Goal: Transaction & Acquisition: Purchase product/service

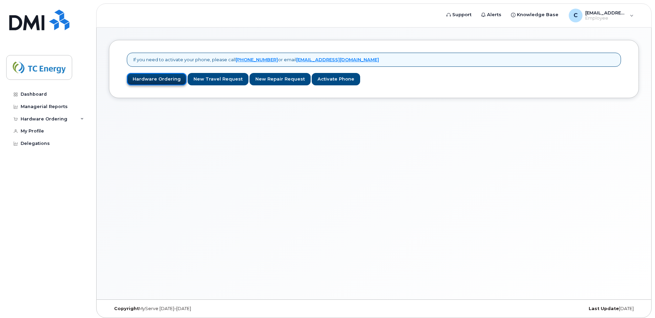
click at [161, 80] on link "Hardware Ordering" at bounding box center [157, 79] width 60 height 13
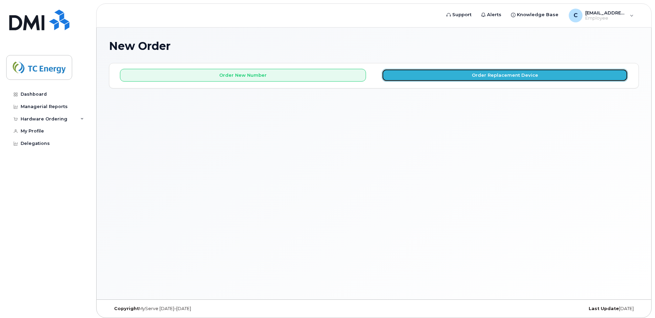
click at [513, 80] on button "Order Replacement Device" at bounding box center [505, 75] width 246 height 13
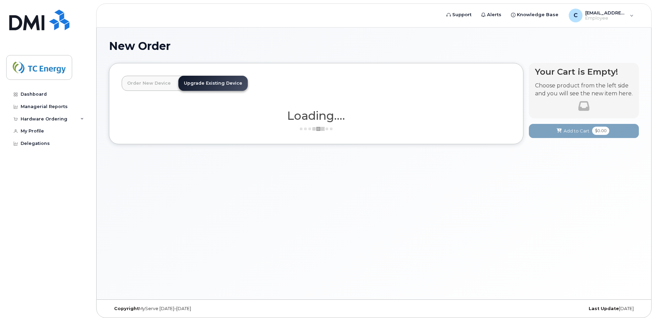
click at [205, 84] on link "Upgrade Existing Device" at bounding box center [212, 83] width 69 height 15
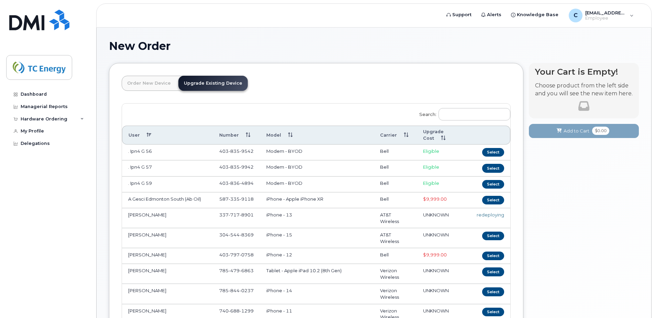
click at [281, 81] on header "Order New Device Upgrade Existing Device Order new device and new line Order ne…" at bounding box center [316, 90] width 389 height 28
click at [147, 85] on link "Order New Device" at bounding box center [149, 83] width 55 height 15
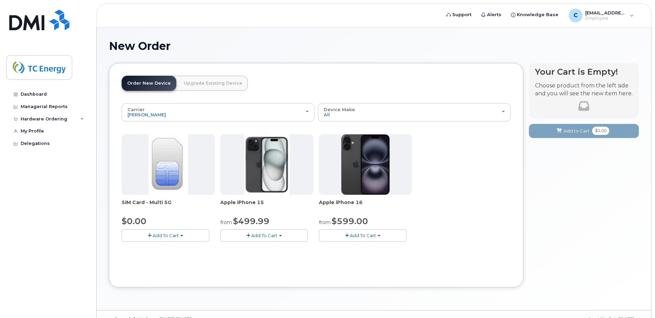
click at [452, 181] on div "SIM Card - Multi 5G $0.00 Add To Cart $0.00 - New Activation Apple iPhone 15 fr…" at bounding box center [316, 193] width 389 height 118
click at [380, 235] on span "button" at bounding box center [379, 235] width 3 height 1
click at [500, 214] on div "SIM Card - Multi 5G $0.00 Add To Cart $0.00 - New Activation Apple iPhone 15 fr…" at bounding box center [316, 193] width 389 height 118
